Goal: Information Seeking & Learning: Find specific page/section

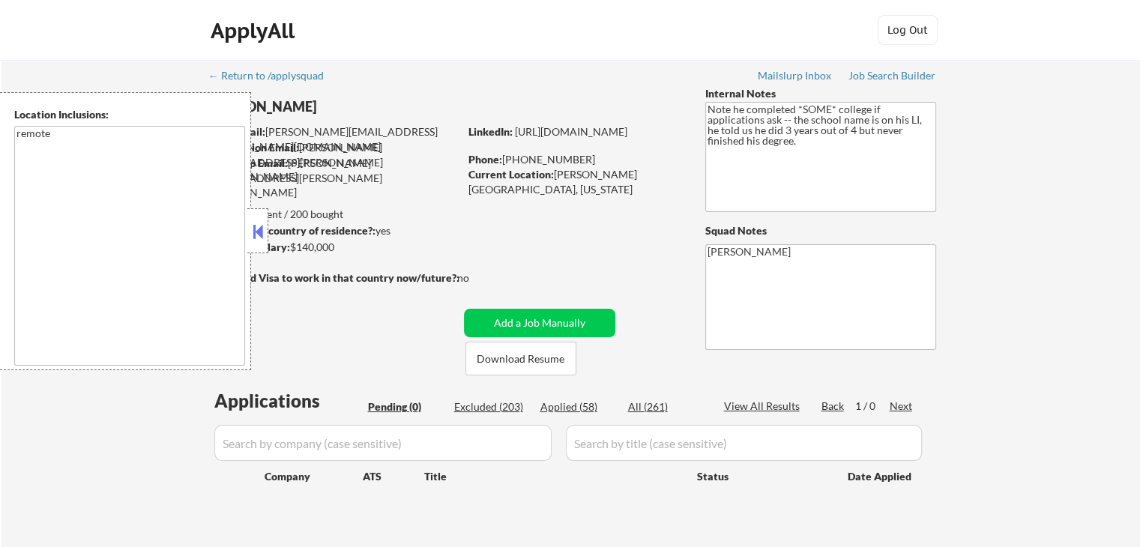
click at [256, 244] on div at bounding box center [257, 230] width 21 height 45
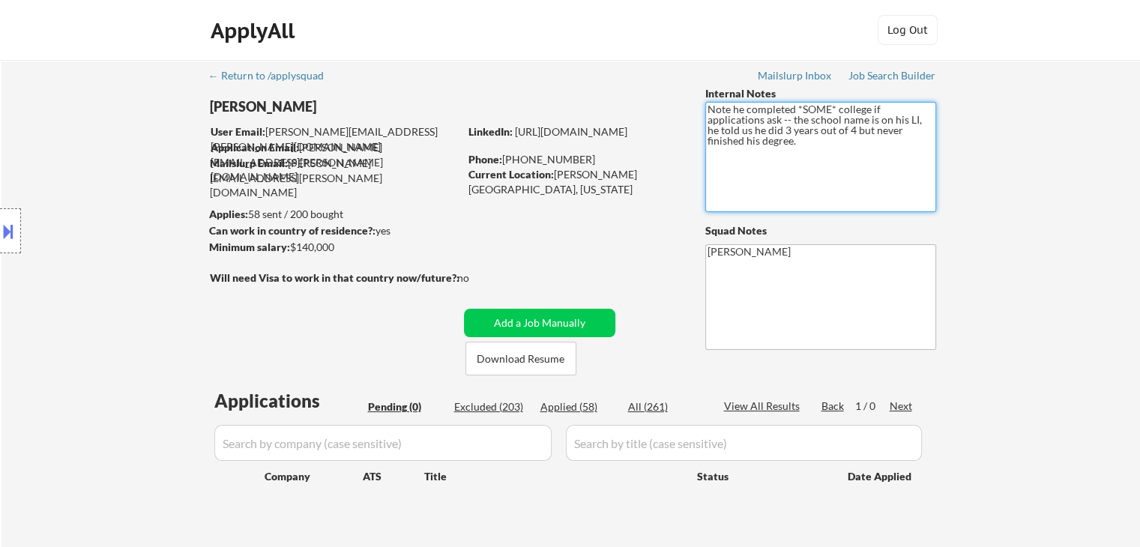
drag, startPoint x: 773, startPoint y: 146, endPoint x: 729, endPoint y: 93, distance: 69.2
click at [702, 91] on div "← Return to /applysquad Mailslurp Inbox Job Search Builder [PERSON_NAME] User E…" at bounding box center [571, 304] width 748 height 488
drag, startPoint x: 1015, startPoint y: 158, endPoint x: 893, endPoint y: 25, distance: 180.4
click at [1011, 157] on div "← Return to /applysquad Mailslurp Inbox Job Search Builder [PERSON_NAME] User E…" at bounding box center [570, 310] width 1139 height 500
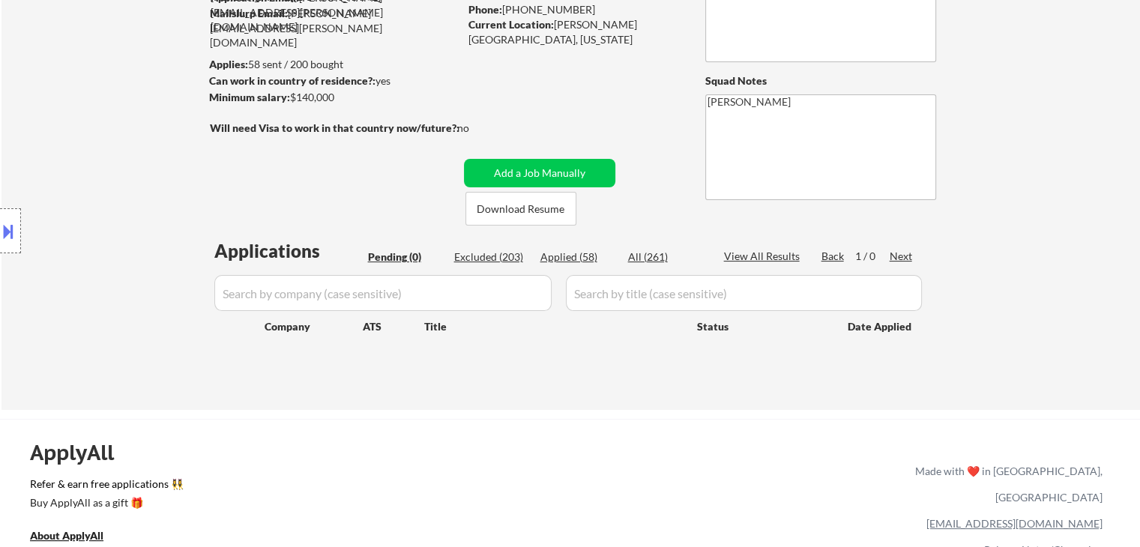
click at [283, 205] on div "← Return to /applysquad Mailslurp Inbox Job Search Builder [PERSON_NAME] User E…" at bounding box center [571, 154] width 748 height 488
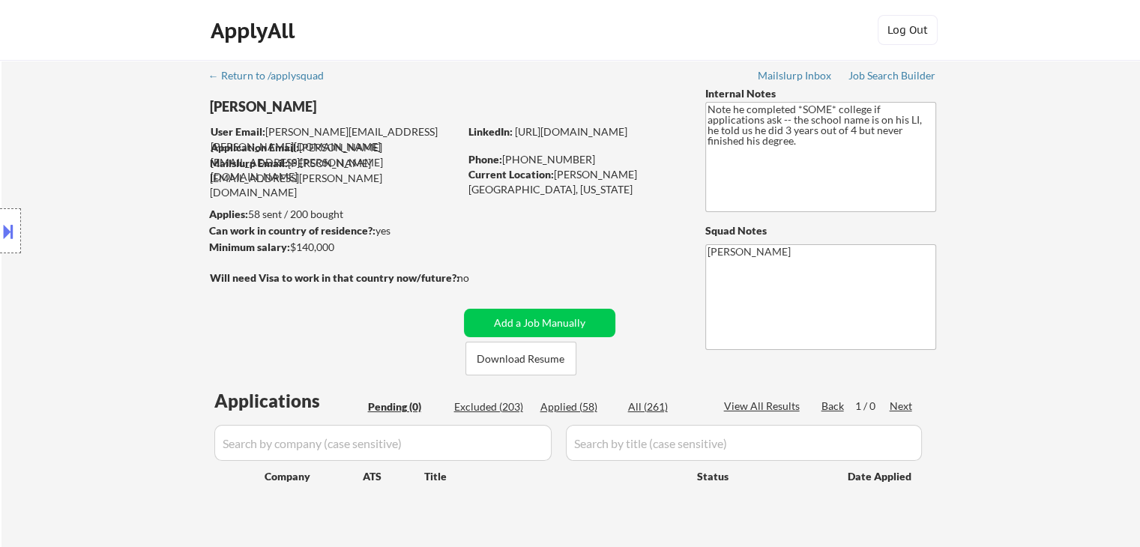
click at [52, 361] on div "Location Inclusions: remote" at bounding box center [134, 231] width 268 height 278
click at [1046, 298] on div "← Return to /applysquad Mailslurp Inbox Job Search Builder [PERSON_NAME] User E…" at bounding box center [570, 310] width 1139 height 500
drag, startPoint x: 771, startPoint y: 151, endPoint x: 753, endPoint y: 121, distance: 35.0
click at [670, 97] on div "← Return to /applysquad Mailslurp Inbox Job Search Builder [PERSON_NAME] User E…" at bounding box center [571, 304] width 748 height 488
click at [489, 274] on div "[PERSON_NAME] User Email: [PERSON_NAME][EMAIL_ADDRESS][PERSON_NAME][DOMAIN_NAME…" at bounding box center [571, 230] width 748 height 289
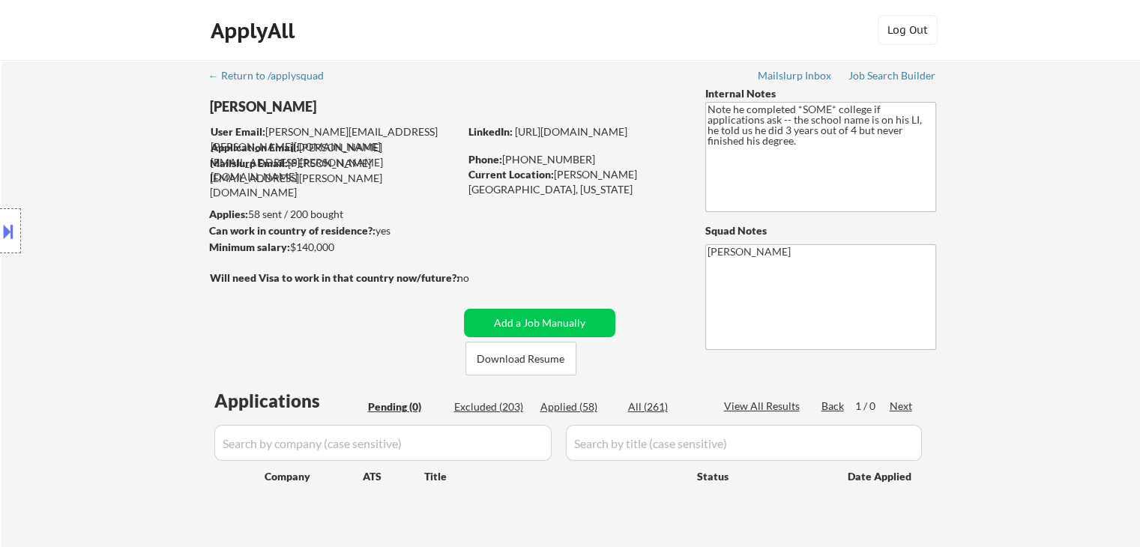
click at [508, 244] on div "← Return to /applysquad Mailslurp Inbox Job Search Builder [PERSON_NAME] User E…" at bounding box center [571, 304] width 748 height 488
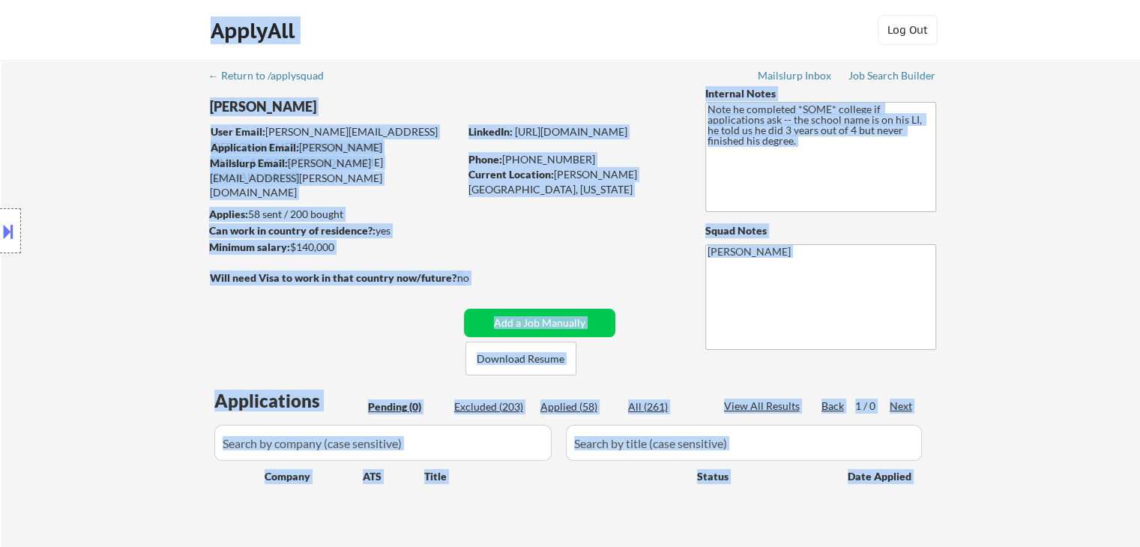
drag, startPoint x: 462, startPoint y: 271, endPoint x: 16, endPoint y: 293, distance: 446.5
click at [16, 293] on body "← Return to /applysquad Mailslurp Inbox Job Search Builder [PERSON_NAME] User E…" at bounding box center [570, 273] width 1140 height 547
click at [188, 222] on div "Location Inclusions: remote" at bounding box center [134, 231] width 268 height 278
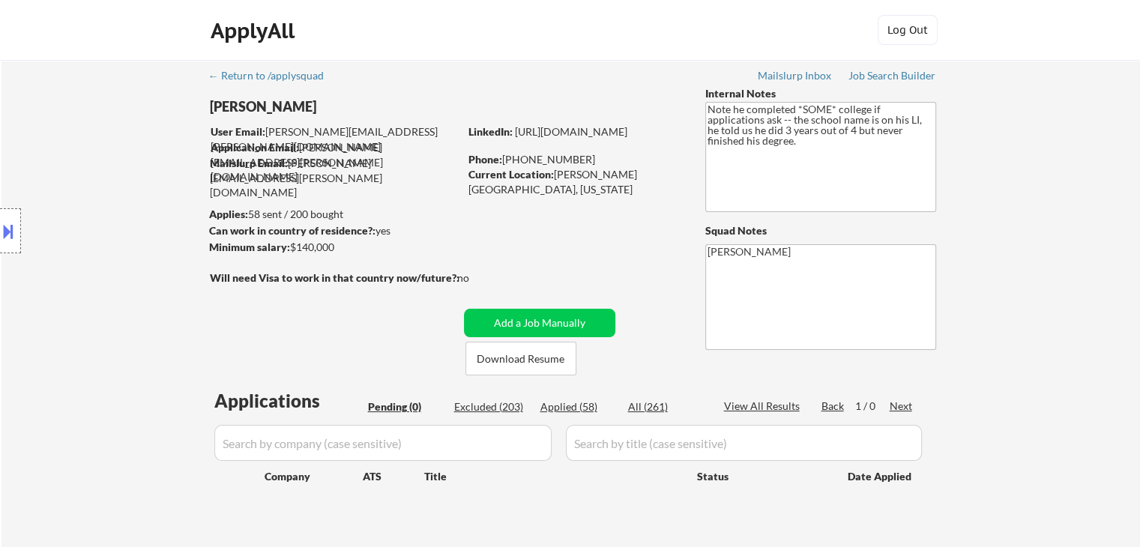
drag, startPoint x: 310, startPoint y: 239, endPoint x: 376, endPoint y: 250, distance: 66.0
click at [376, 250] on body "← Return to /applysquad Mailslurp Inbox Job Search Builder [PERSON_NAME] User E…" at bounding box center [570, 273] width 1140 height 547
click at [379, 250] on div "Minimum salary: $140,000" at bounding box center [334, 247] width 250 height 15
click at [62, 190] on div "Location Inclusions: remote" at bounding box center [134, 231] width 268 height 278
click at [128, 209] on div "Location Inclusions: remote" at bounding box center [134, 231] width 268 height 278
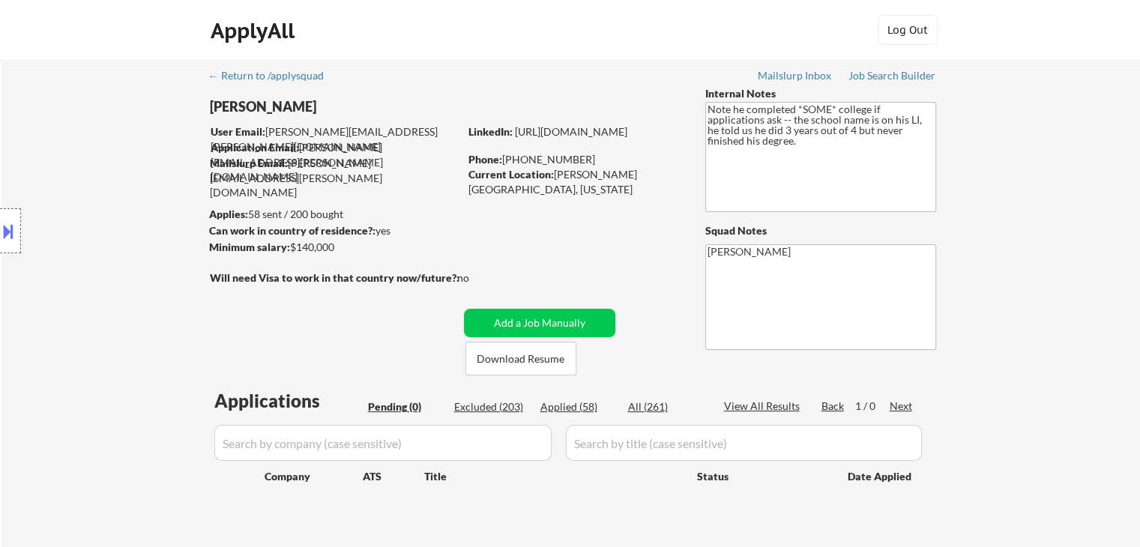
click at [50, 130] on div "Location Inclusions: remote" at bounding box center [134, 231] width 268 height 278
